Goal: Navigation & Orientation: Find specific page/section

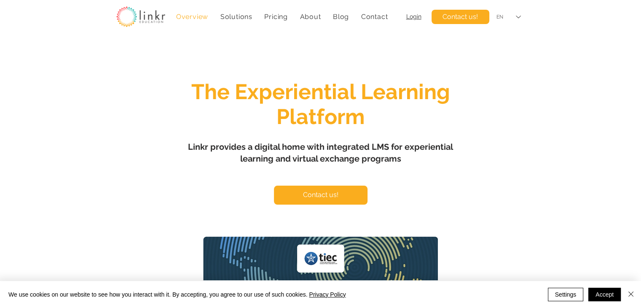
click at [317, 19] on div "EN" at bounding box center [509, 17] width 36 height 19
click at [317, 32] on div "FR" at bounding box center [509, 36] width 36 height 19
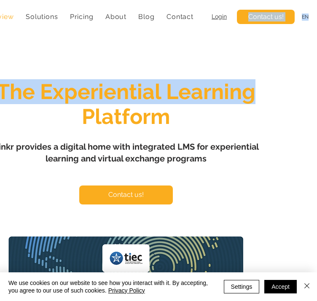
scroll to position [0, 96]
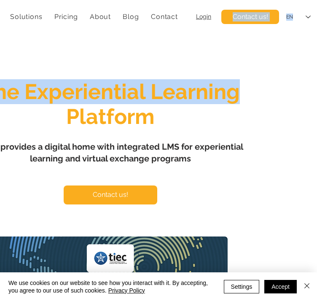
drag, startPoint x: 316, startPoint y: 16, endPoint x: 323, endPoint y: 44, distance: 29.0
click at [221, 44] on html "top of page Skip to Main Content Overview Solutions Experiential Learning COIL …" at bounding box center [62, 150] width 317 height 301
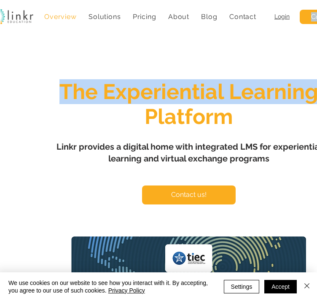
scroll to position [0, 0]
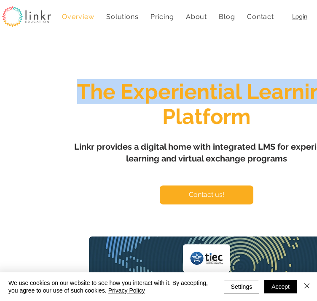
click at [41, 215] on div "main content" at bounding box center [206, 250] width 413 height 425
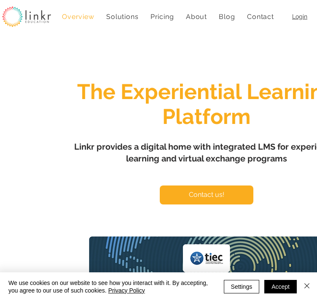
click at [83, 20] on span "Overview" at bounding box center [78, 17] width 32 height 8
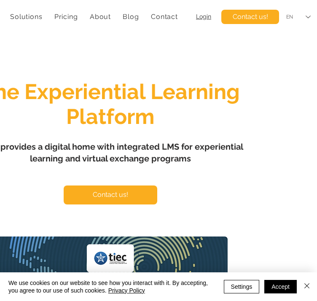
click at [287, 13] on div "EN" at bounding box center [289, 16] width 7 height 7
click at [287, 35] on div "FR" at bounding box center [289, 36] width 6 height 7
